Goal: Transaction & Acquisition: Pay My Bill

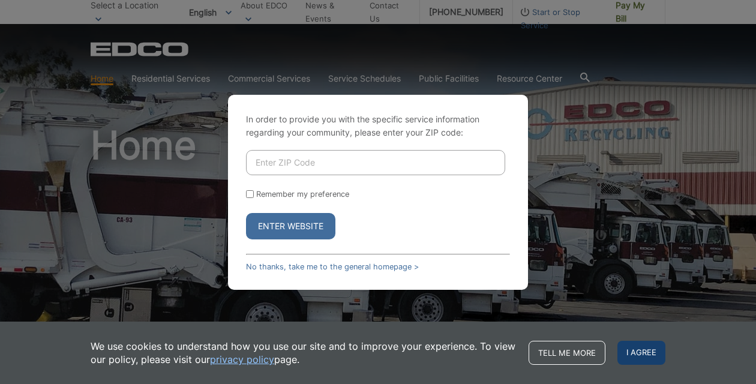
click at [638, 349] on span "I agree" at bounding box center [641, 353] width 48 height 24
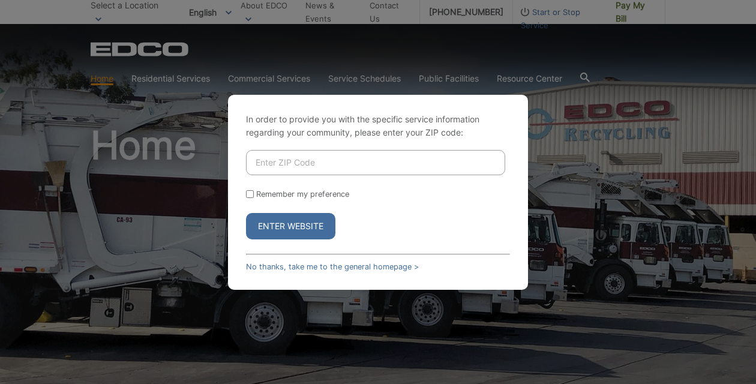
click at [103, 82] on div "In order to provide you with the specific service information regarding your co…" at bounding box center [378, 192] width 756 height 384
click at [270, 164] on input "Enter ZIP Code" at bounding box center [375, 162] width 259 height 25
type input "91950"
click at [299, 233] on button "Enter Website" at bounding box center [290, 226] width 89 height 26
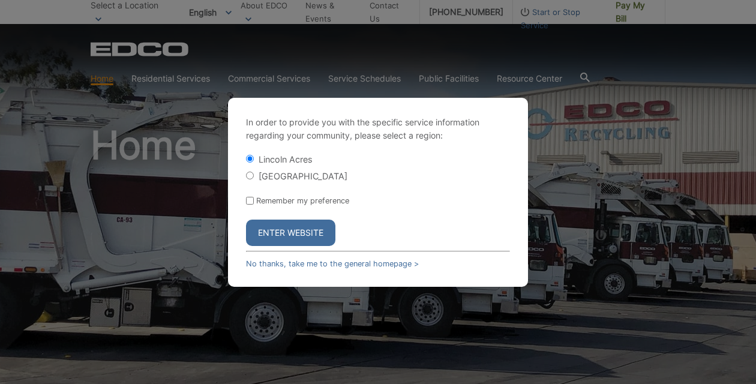
click at [248, 175] on input "[GEOGRAPHIC_DATA]" at bounding box center [250, 176] width 8 height 8
radio input "true"
click at [307, 232] on button "Enter Website" at bounding box center [290, 233] width 89 height 26
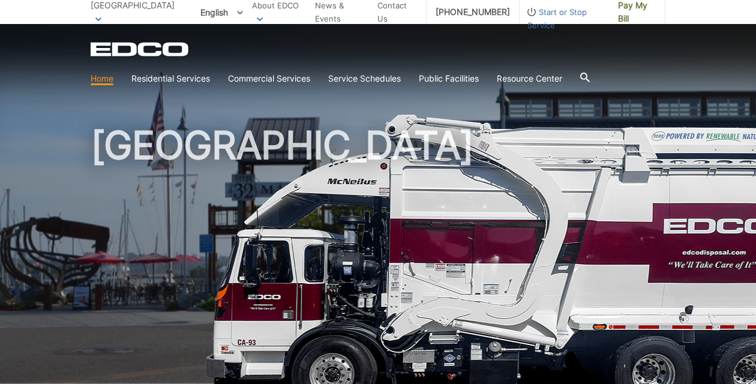
click at [99, 78] on link "Home" at bounding box center [102, 78] width 23 height 13
click at [590, 76] on icon at bounding box center [585, 78] width 10 height 10
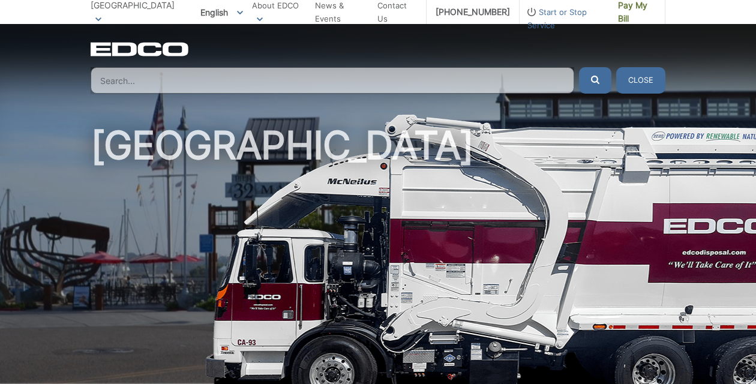
click at [168, 79] on input "Search" at bounding box center [333, 80] width 484 height 26
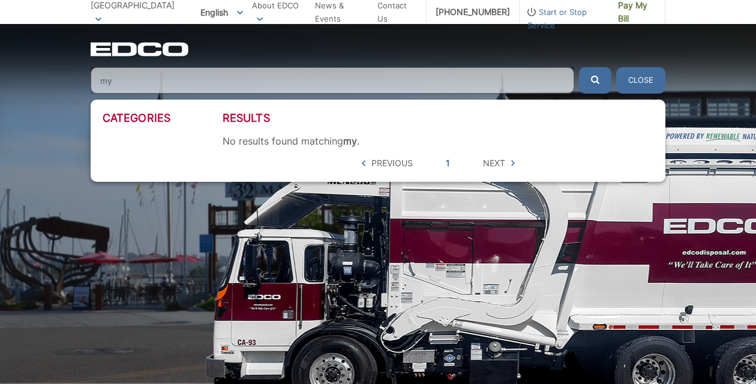
type input "m"
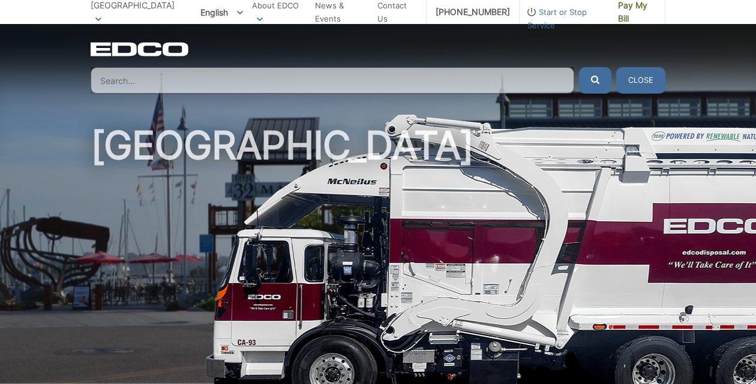
click at [640, 77] on button "Close" at bounding box center [640, 80] width 49 height 26
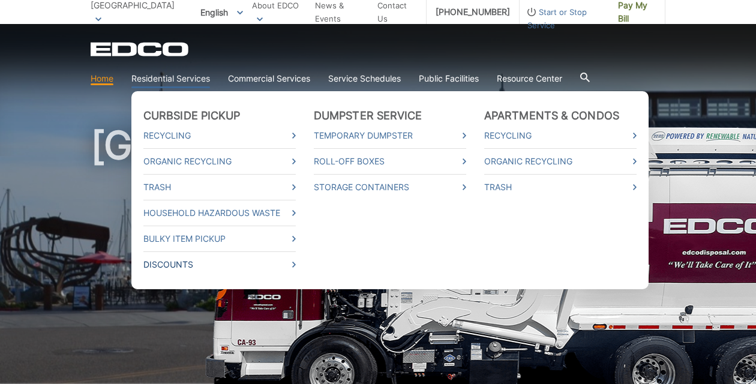
click at [185, 265] on link "Discounts" at bounding box center [219, 264] width 152 height 13
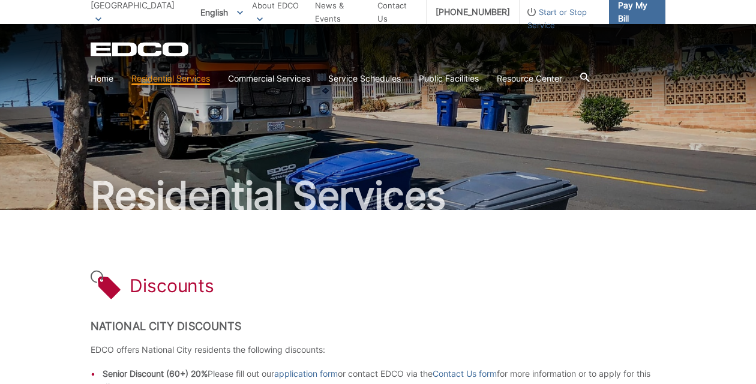
click at [640, 12] on span "Pay My Bill" at bounding box center [637, 12] width 38 height 26
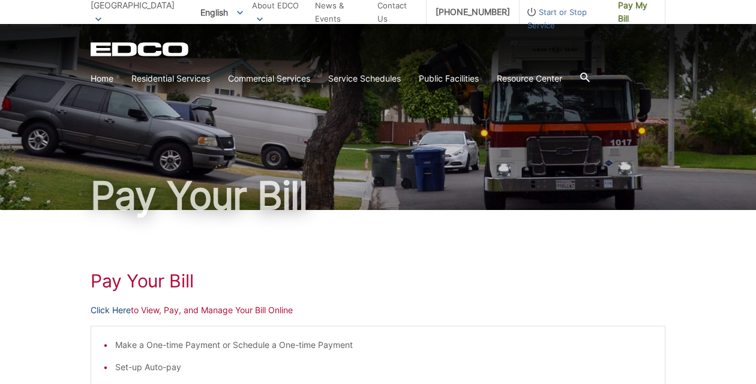
click at [121, 309] on link "Click Here" at bounding box center [111, 310] width 40 height 13
